Goal: Download file/media

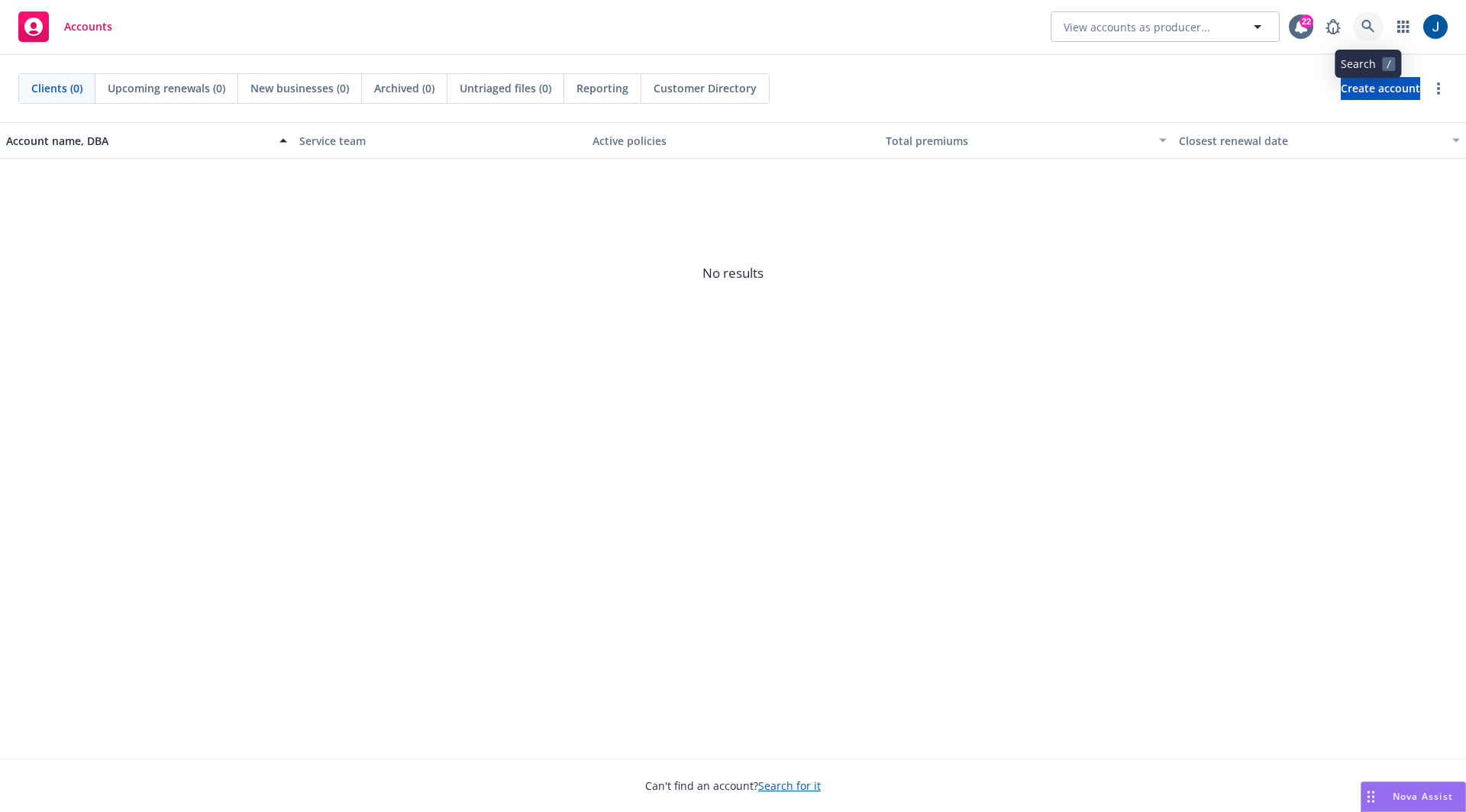
click at [1363, 38] on link at bounding box center [1368, 26] width 30 height 30
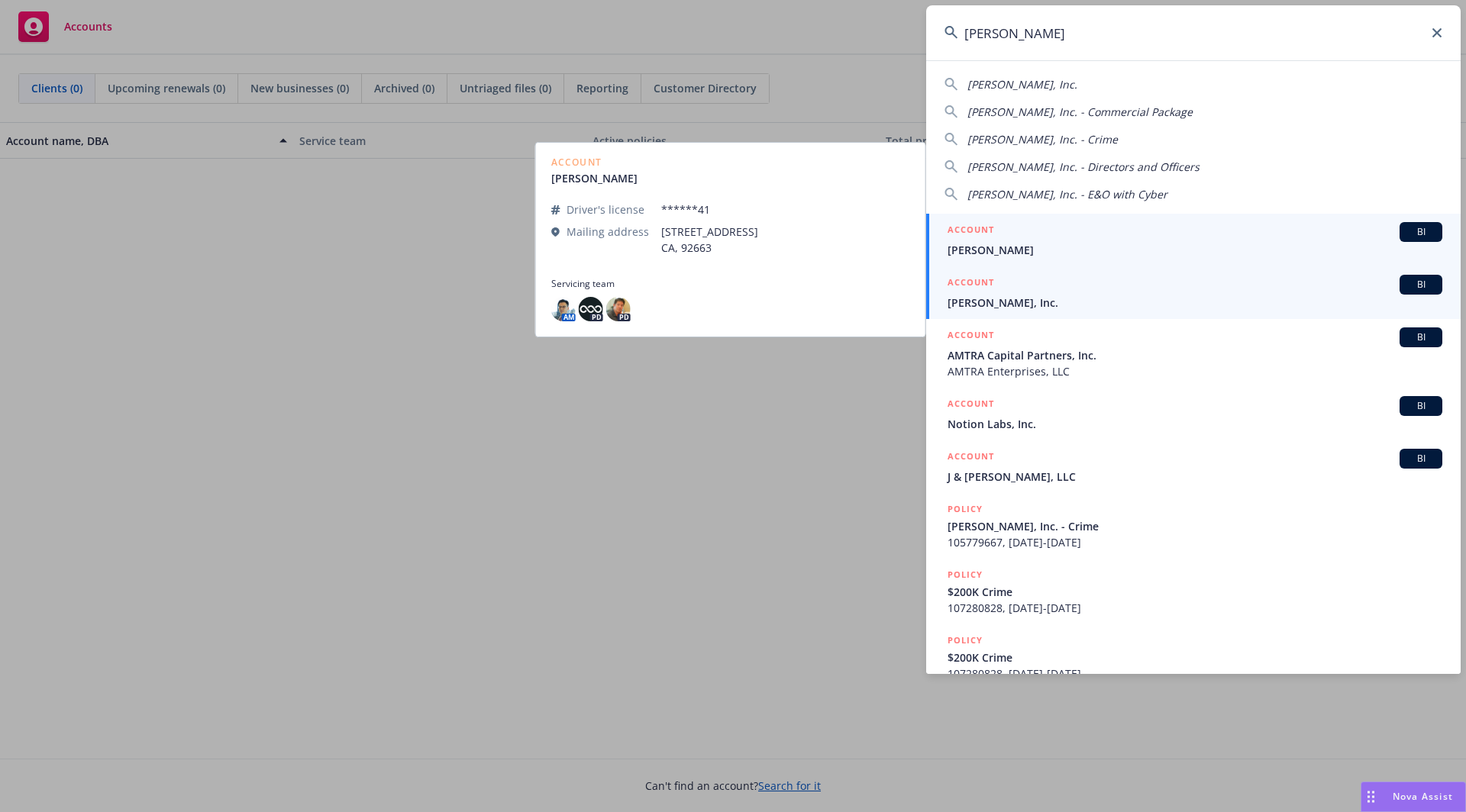
type input "[PERSON_NAME]"
click at [998, 300] on span "[PERSON_NAME], Inc." at bounding box center [1194, 303] width 495 height 16
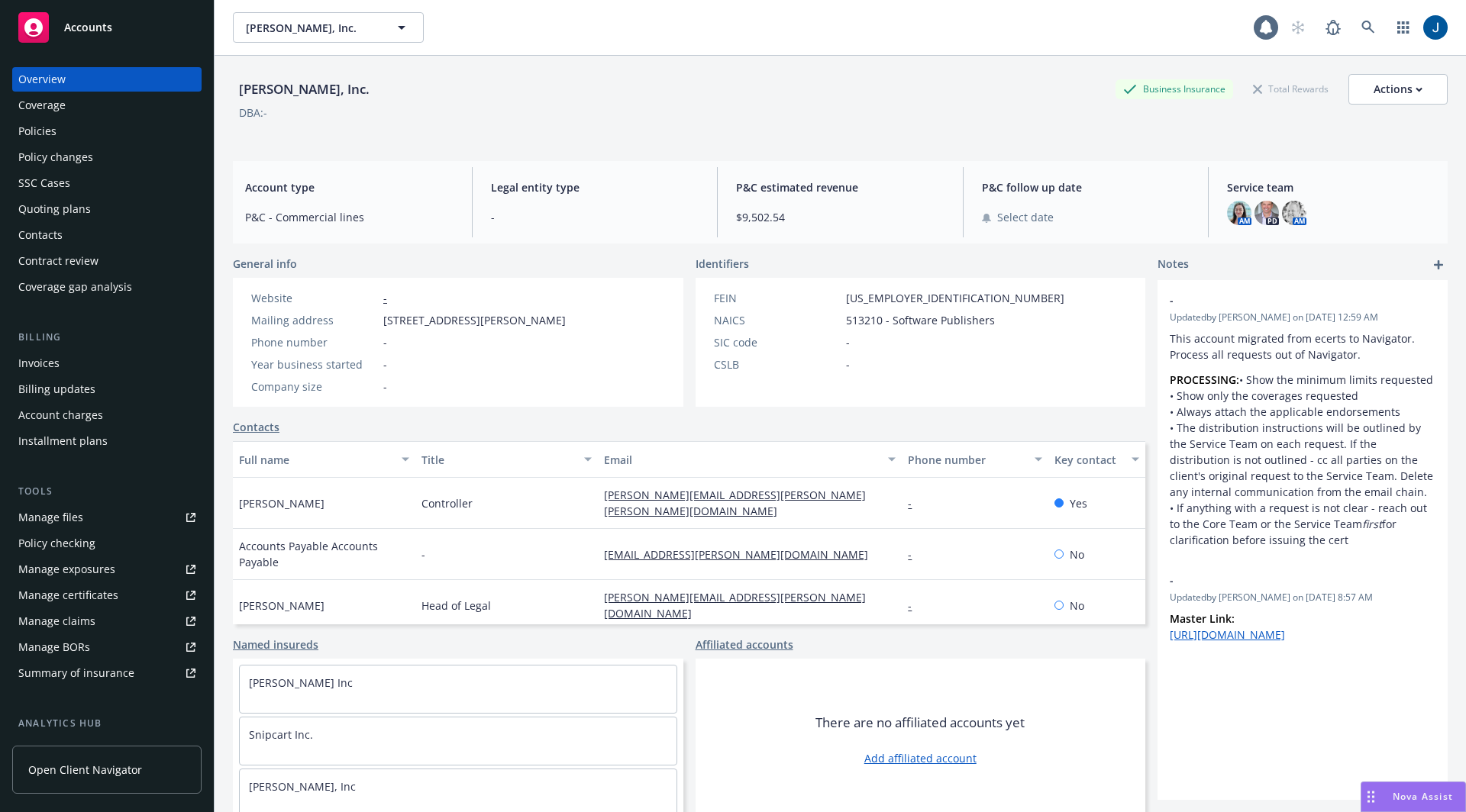
click at [105, 132] on div "Policies" at bounding box center [107, 131] width 177 height 25
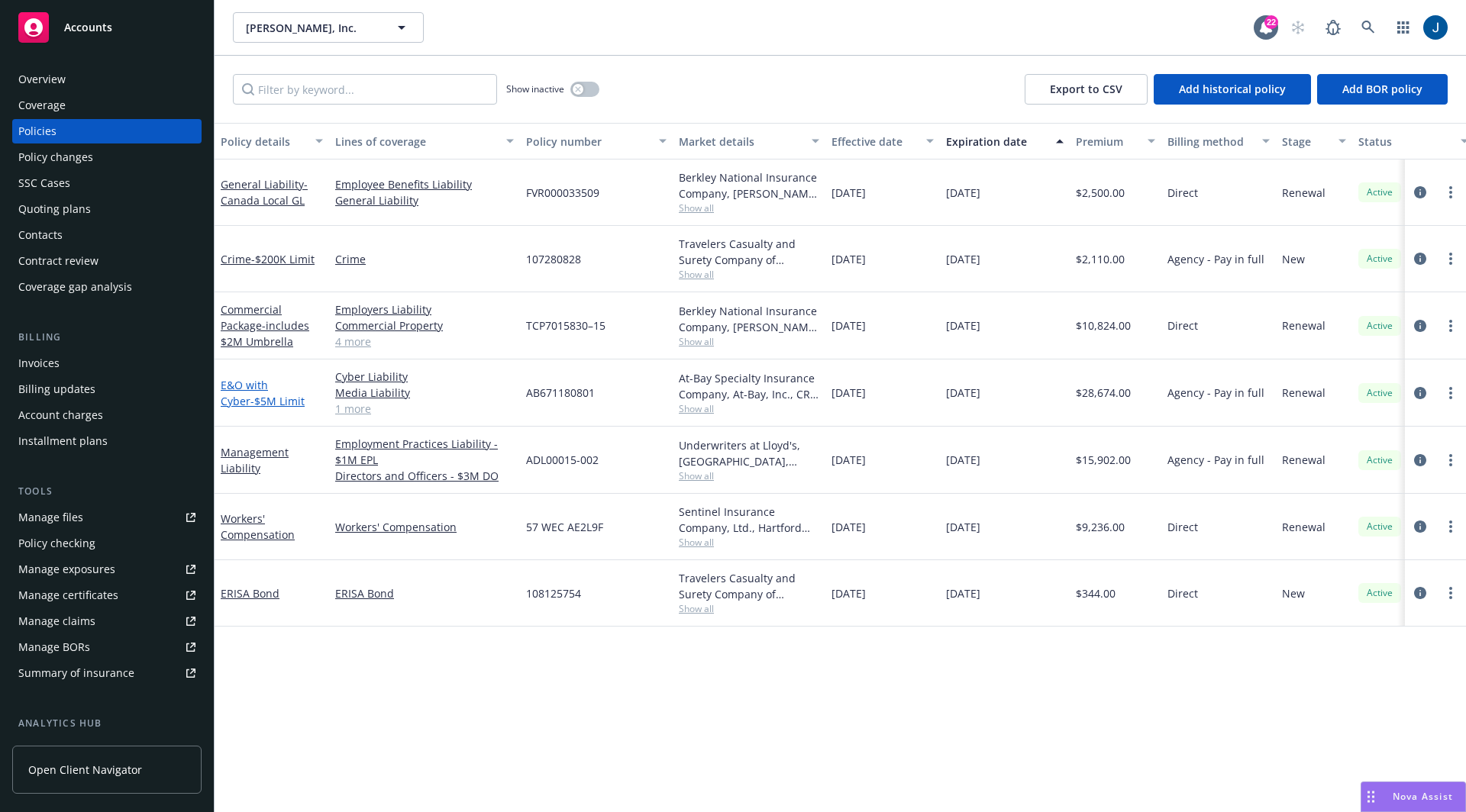
click at [279, 381] on link "E&O with Cyber - $5M Limit" at bounding box center [262, 393] width 84 height 30
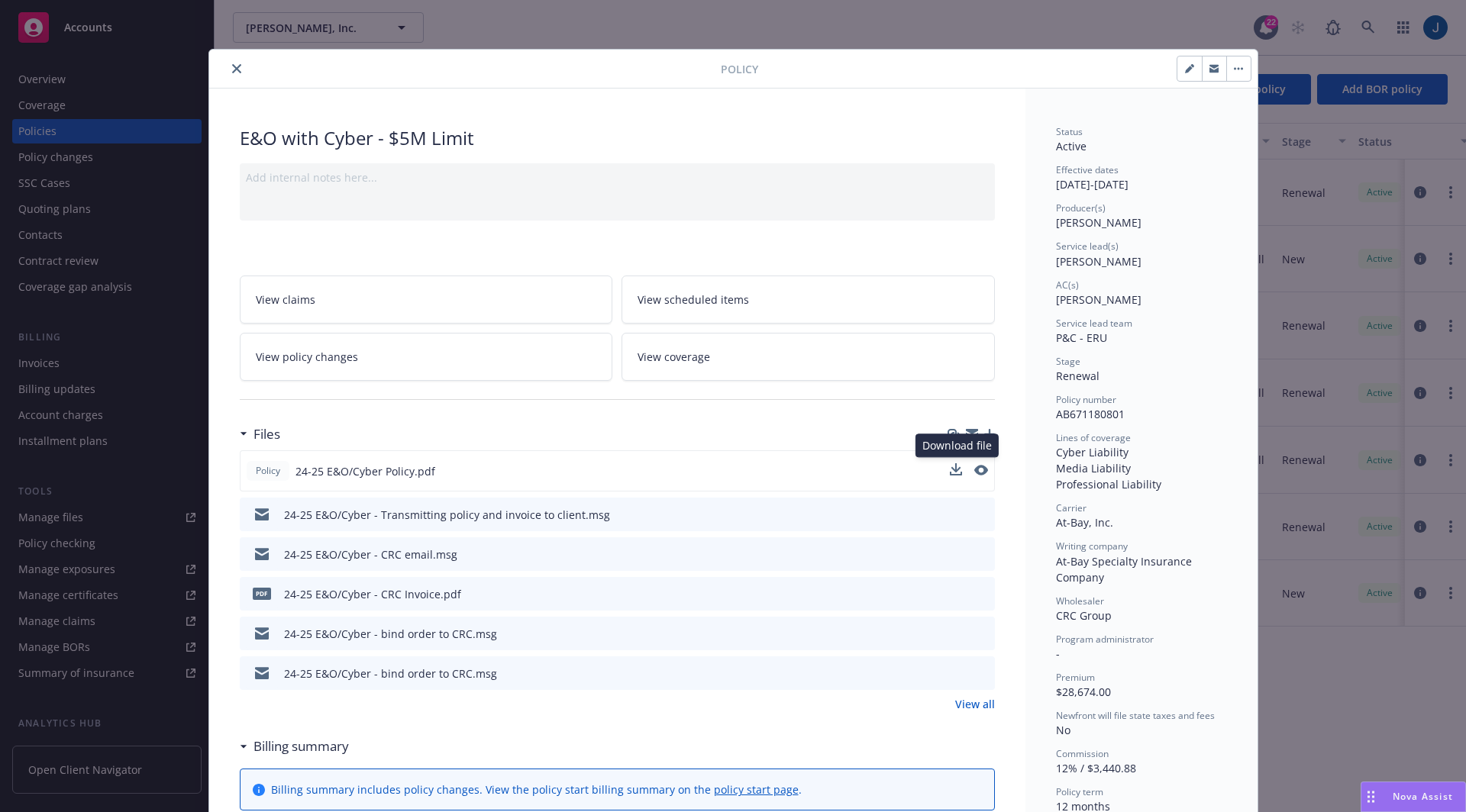
click at [956, 472] on button at bounding box center [955, 472] width 12 height 16
click at [955, 468] on icon "download file" at bounding box center [954, 470] width 12 height 12
click at [237, 70] on icon "close" at bounding box center [236, 68] width 9 height 9
